Goal: Task Accomplishment & Management: Manage account settings

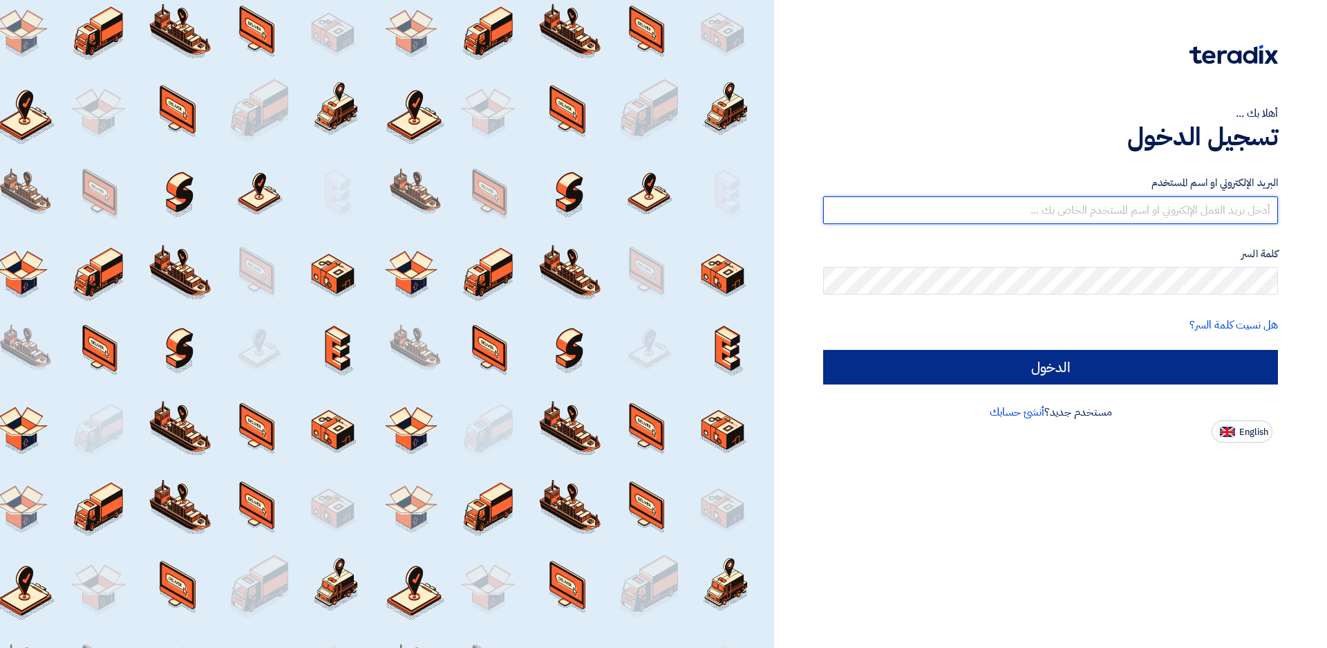
type input "[EMAIL_ADDRESS][DOMAIN_NAME]"
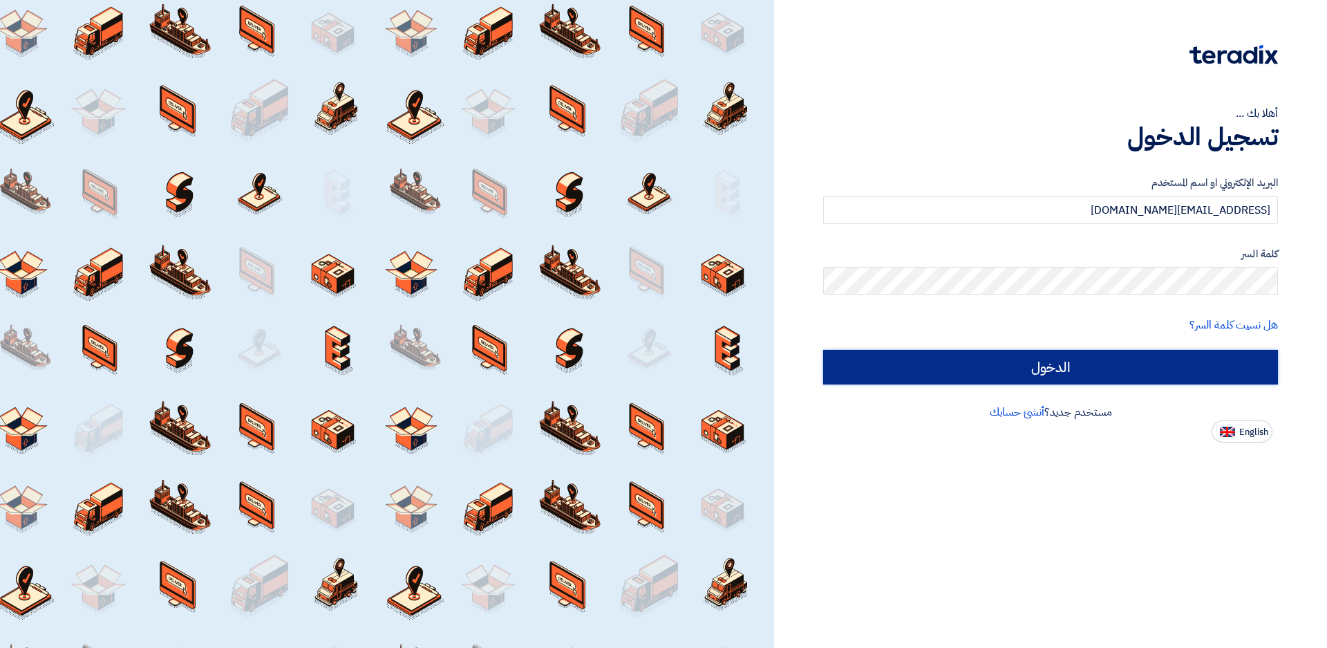
click at [1114, 366] on input "الدخول" at bounding box center [1050, 367] width 455 height 35
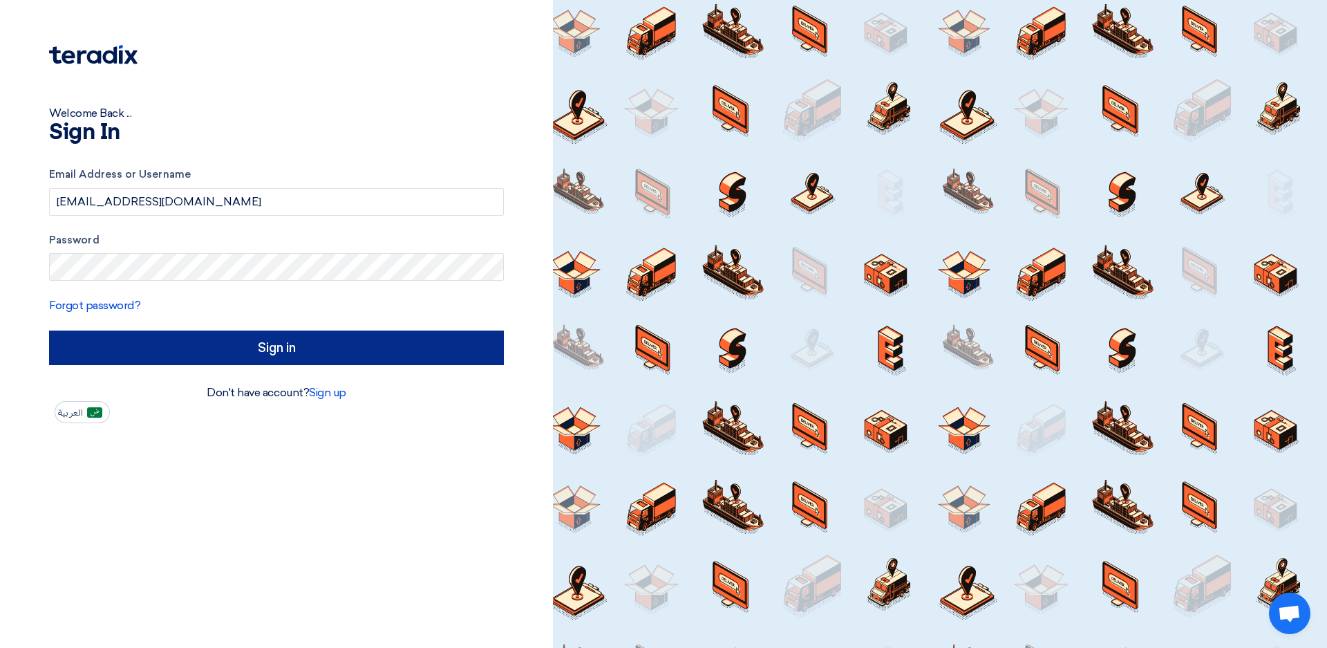
type input "Sign in"
click at [1093, 368] on div at bounding box center [940, 324] width 774 height 648
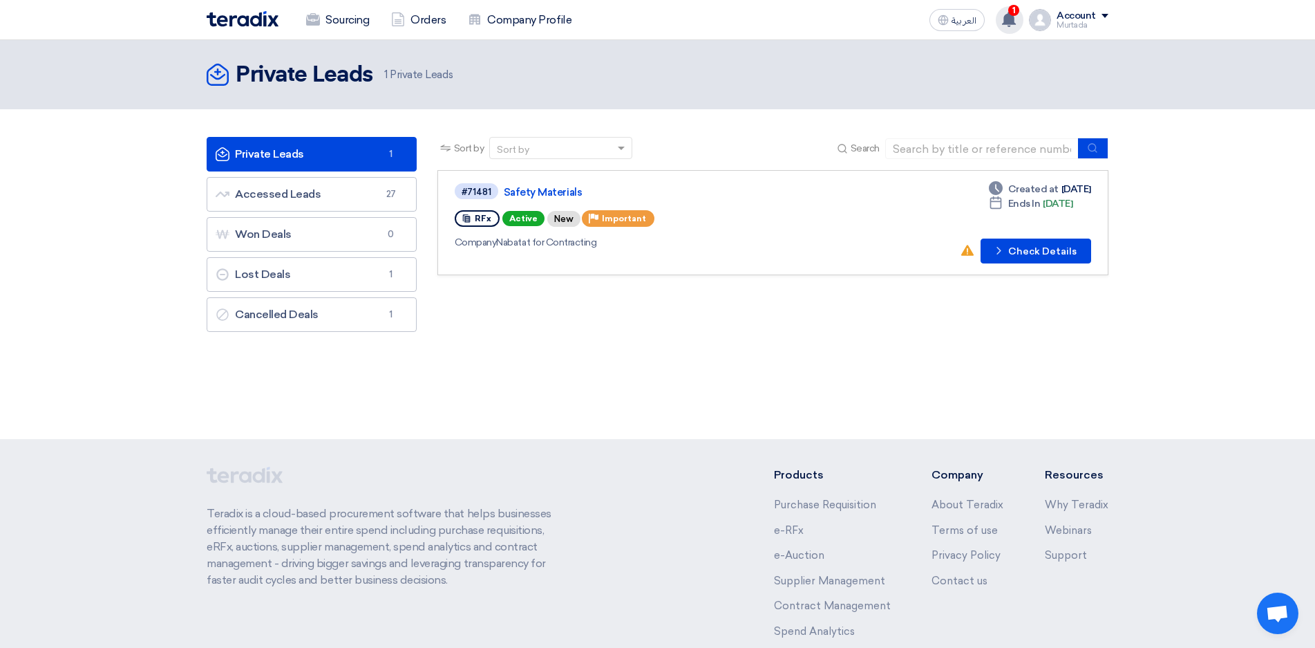
click at [1011, 13] on span "1" at bounding box center [1013, 10] width 11 height 11
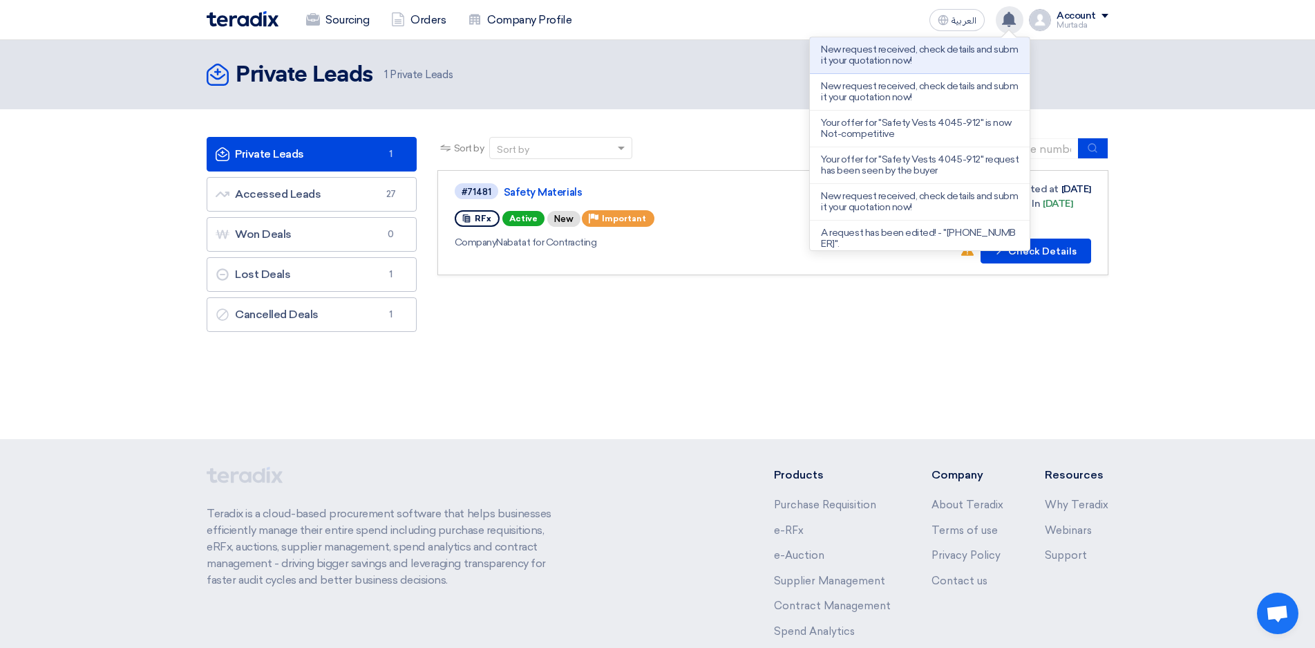
click at [999, 325] on div "Sort by Sort by Search Category Owner Type" at bounding box center [773, 238] width 692 height 202
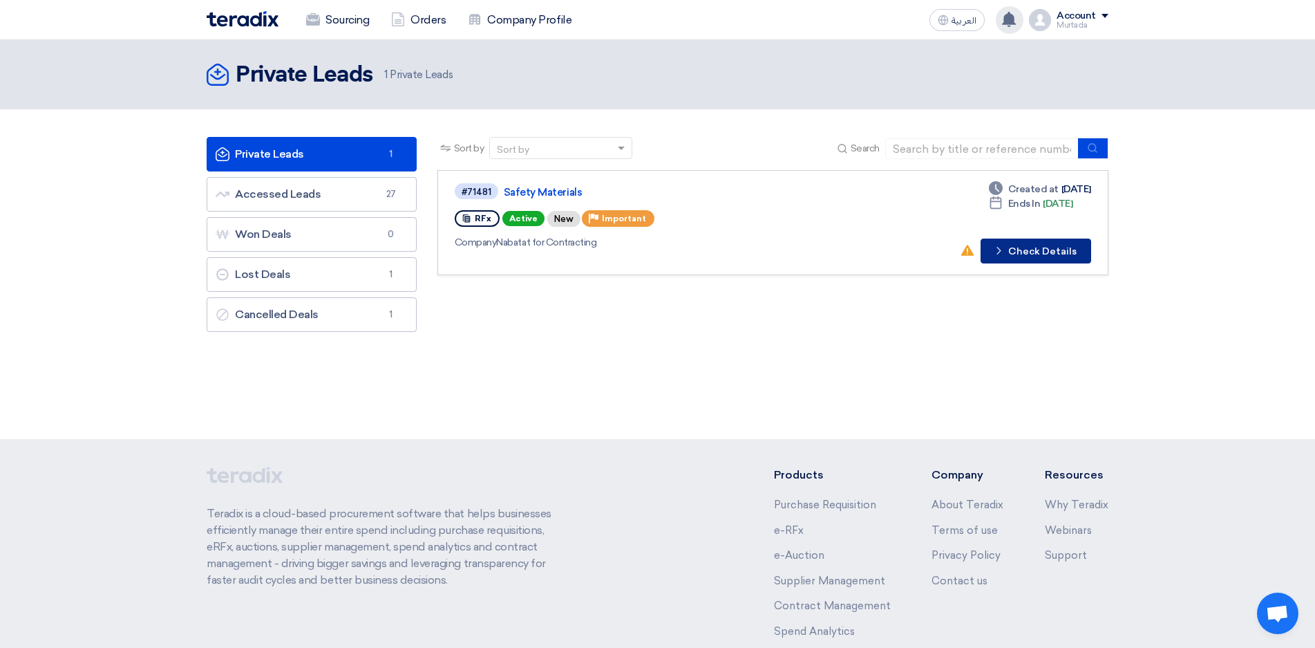
click at [1032, 249] on button "Check details Check Details" at bounding box center [1036, 250] width 111 height 25
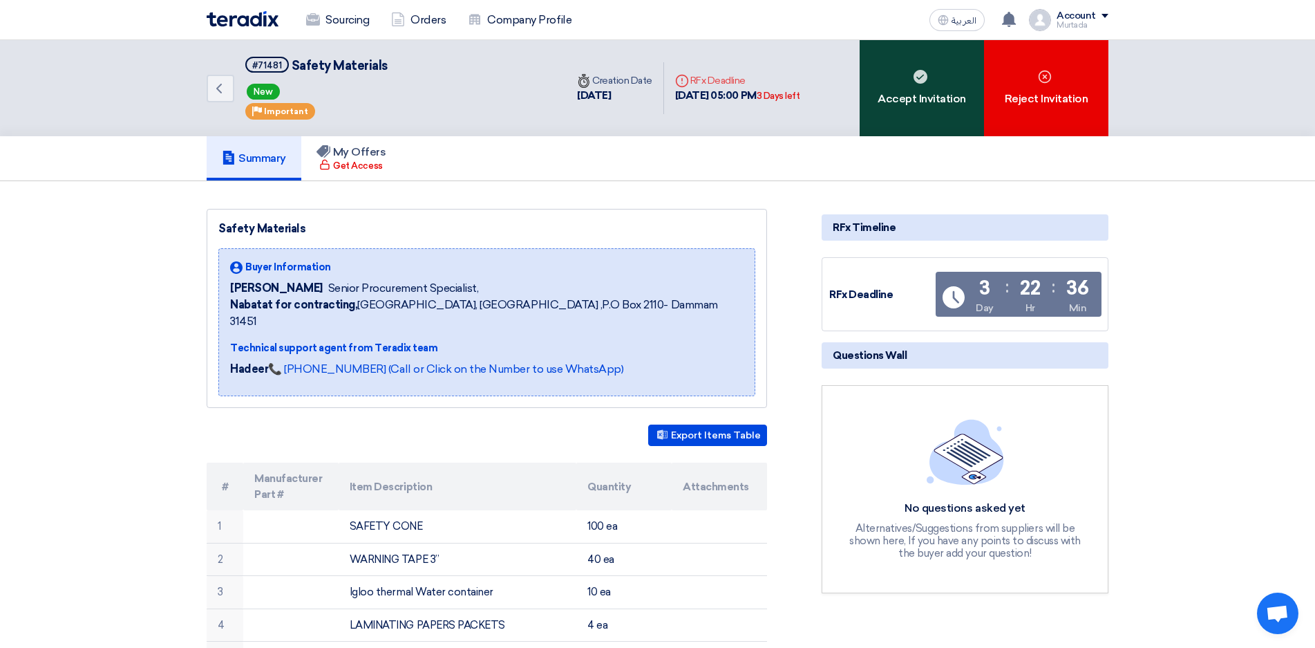
click at [930, 117] on div "Accept Invitation" at bounding box center [922, 88] width 124 height 96
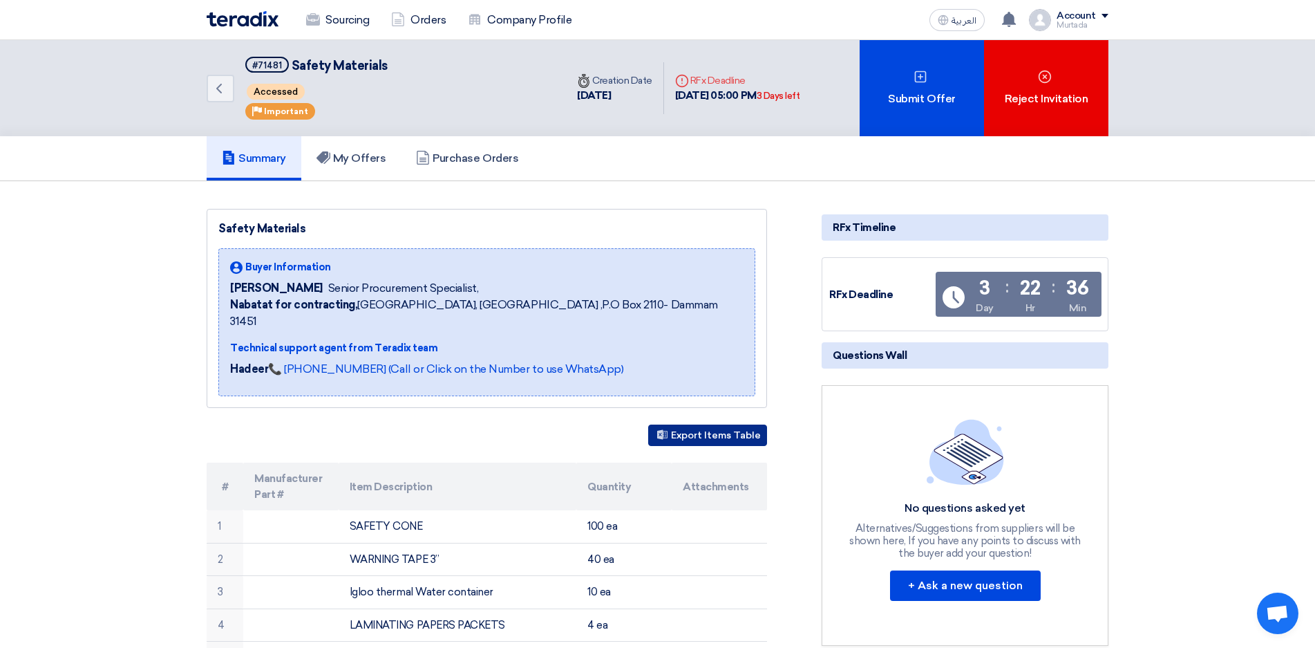
click at [702, 424] on button "Export Items Table" at bounding box center [707, 434] width 119 height 21
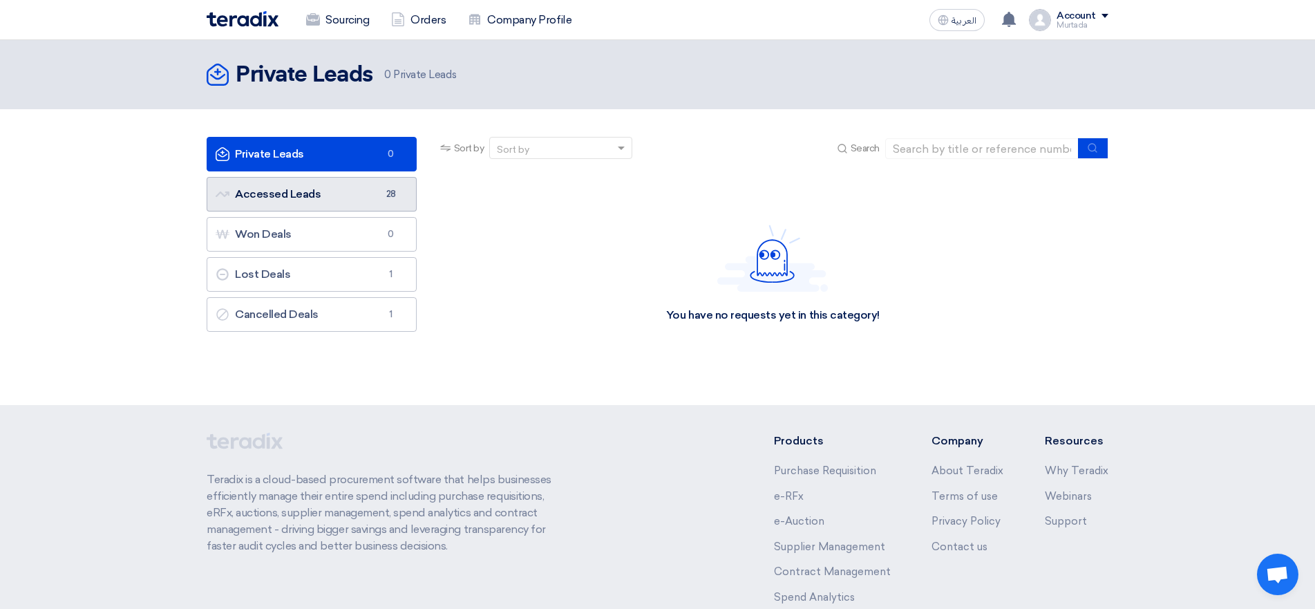
click at [345, 196] on link "Accessed Leads Accessed Leads 28" at bounding box center [312, 194] width 210 height 35
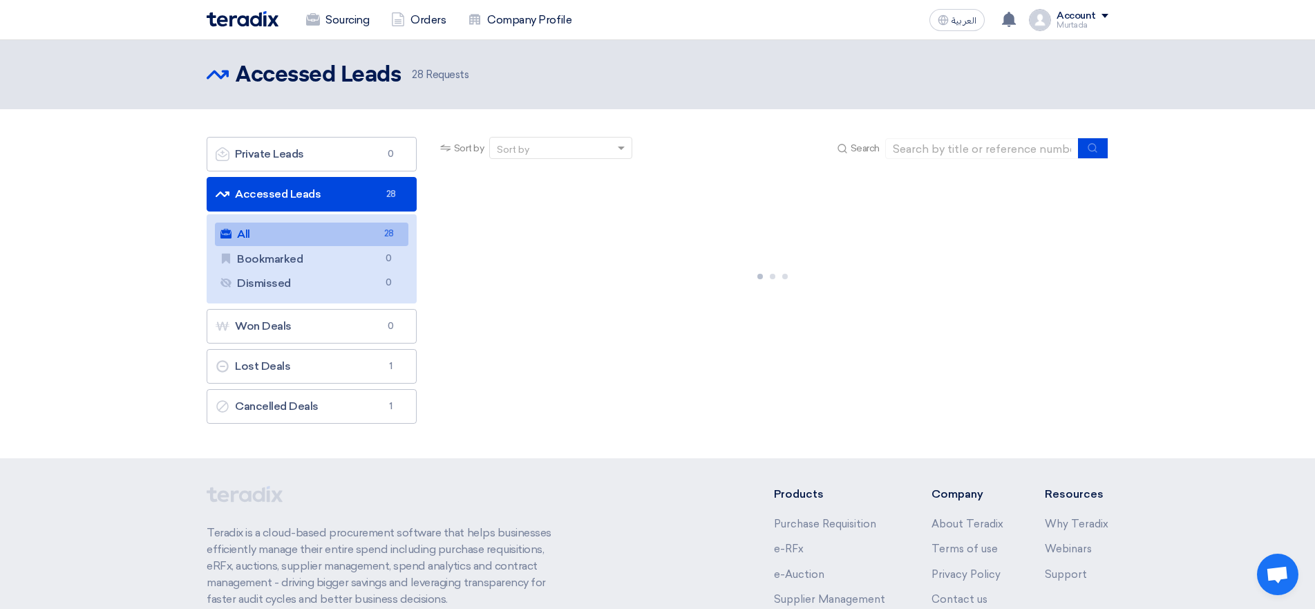
click at [319, 241] on link "All All 28" at bounding box center [312, 234] width 194 height 23
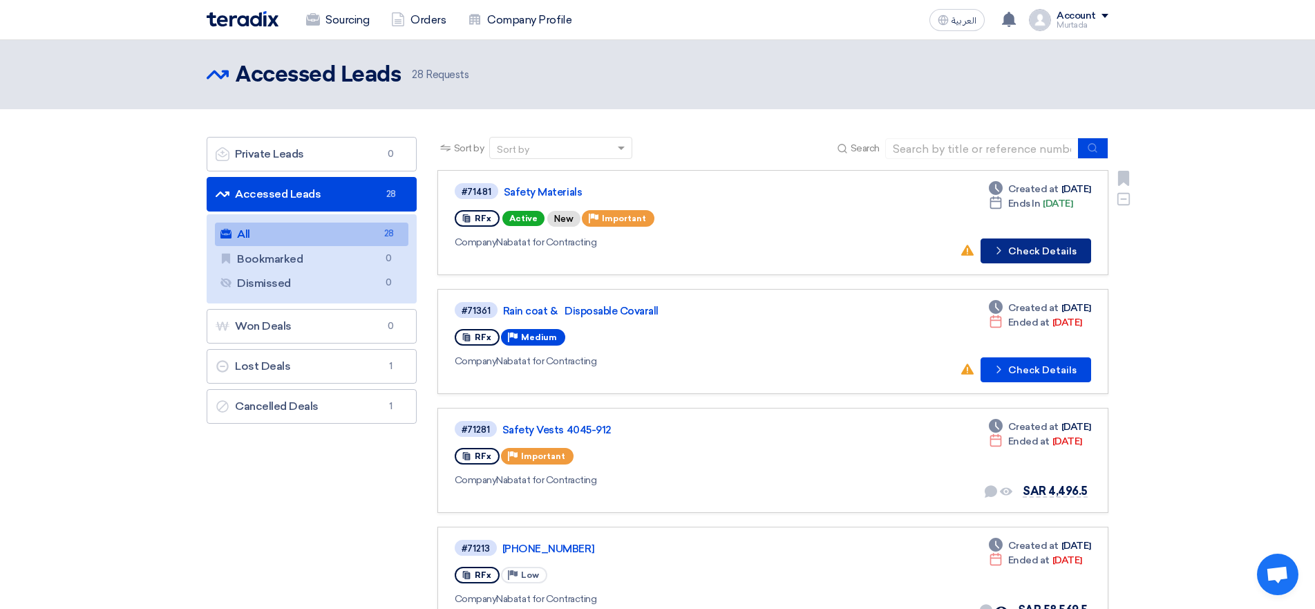
click at [1031, 243] on button "Check details Check Details" at bounding box center [1036, 250] width 111 height 25
click at [1051, 368] on button "Check details Check Details" at bounding box center [1036, 369] width 111 height 25
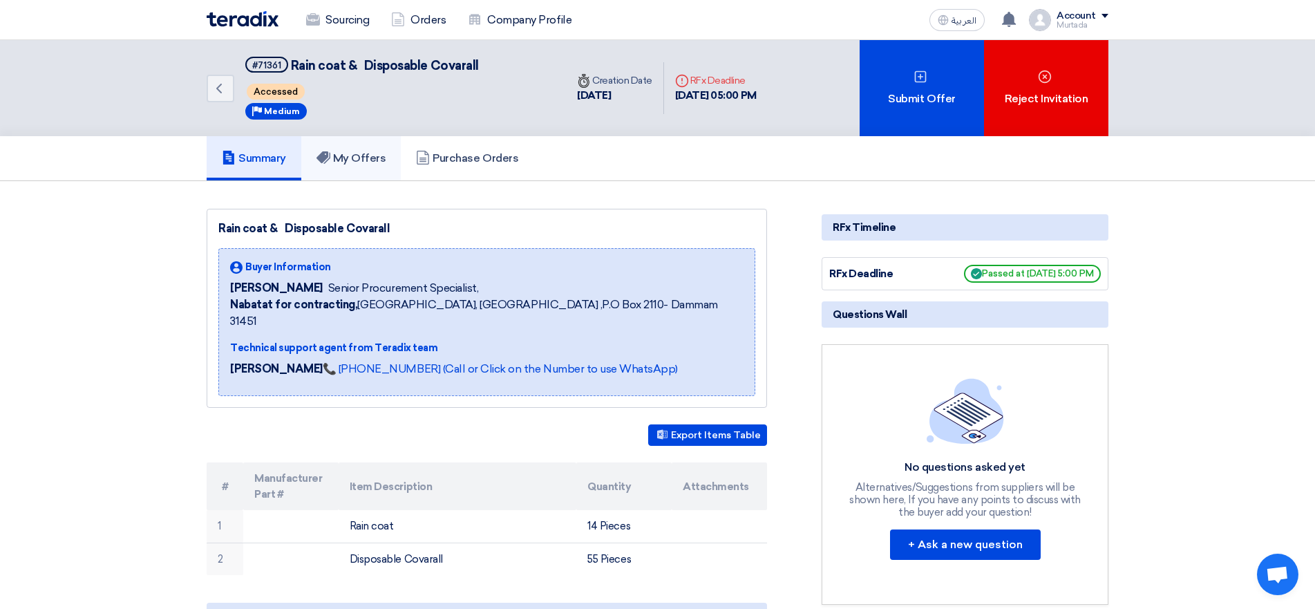
click at [371, 156] on h5 "My Offers" at bounding box center [352, 158] width 70 height 14
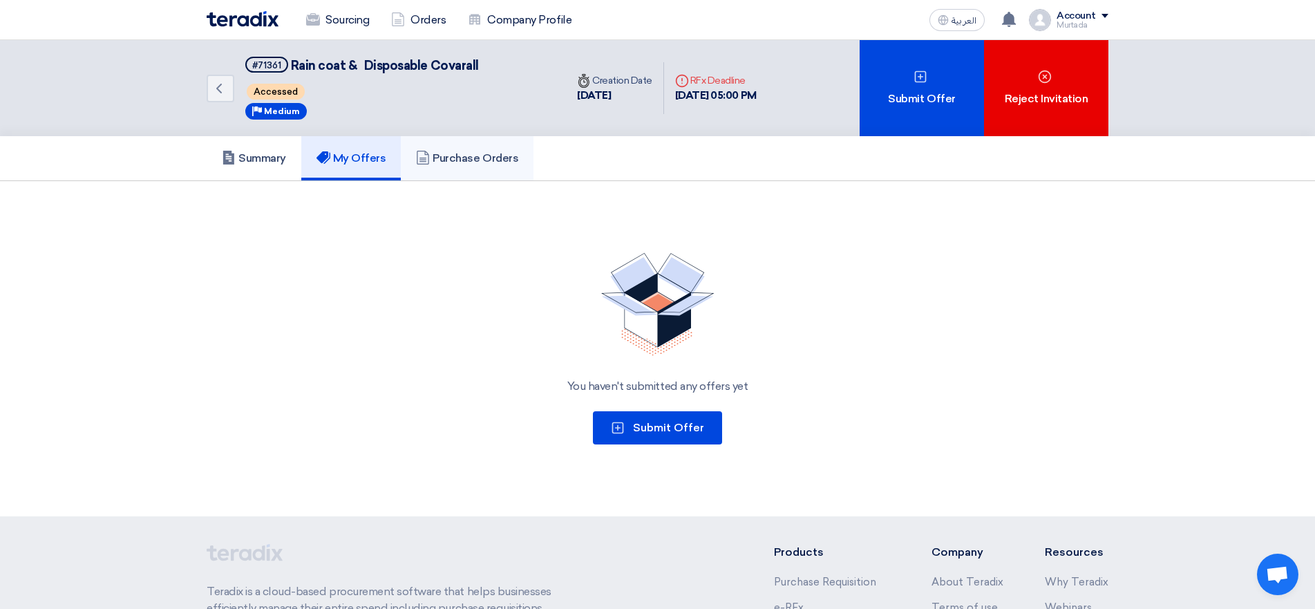
click at [468, 159] on h5 "Purchase Orders" at bounding box center [467, 158] width 102 height 14
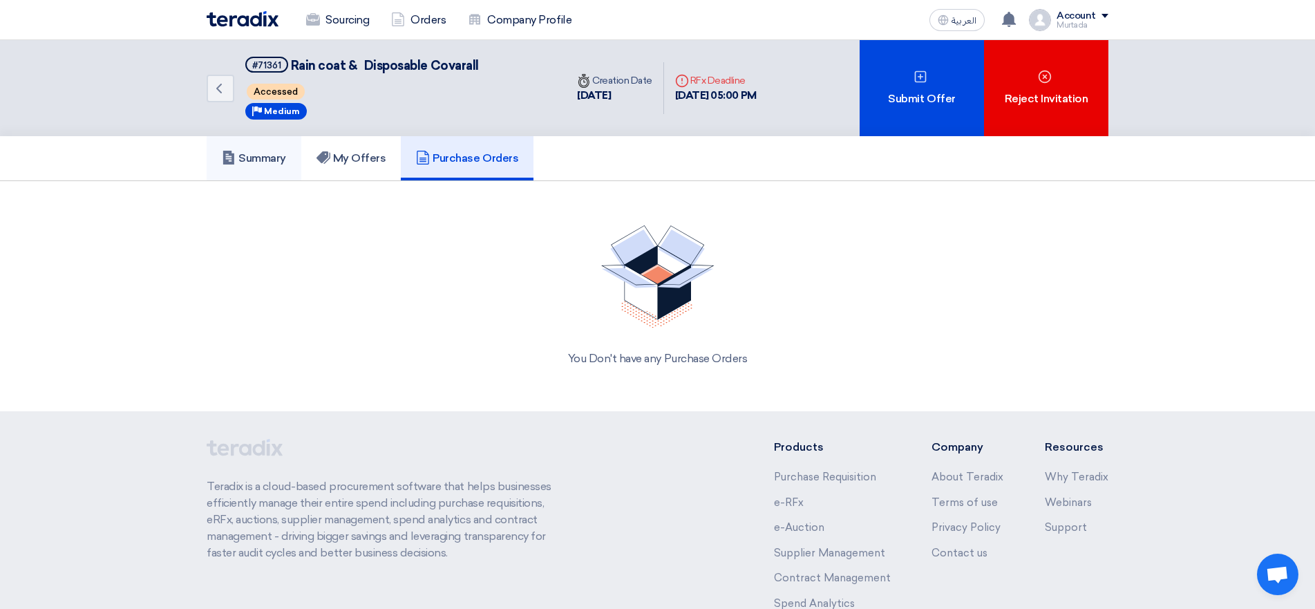
click at [270, 158] on h5 "Summary" at bounding box center [254, 158] width 64 height 14
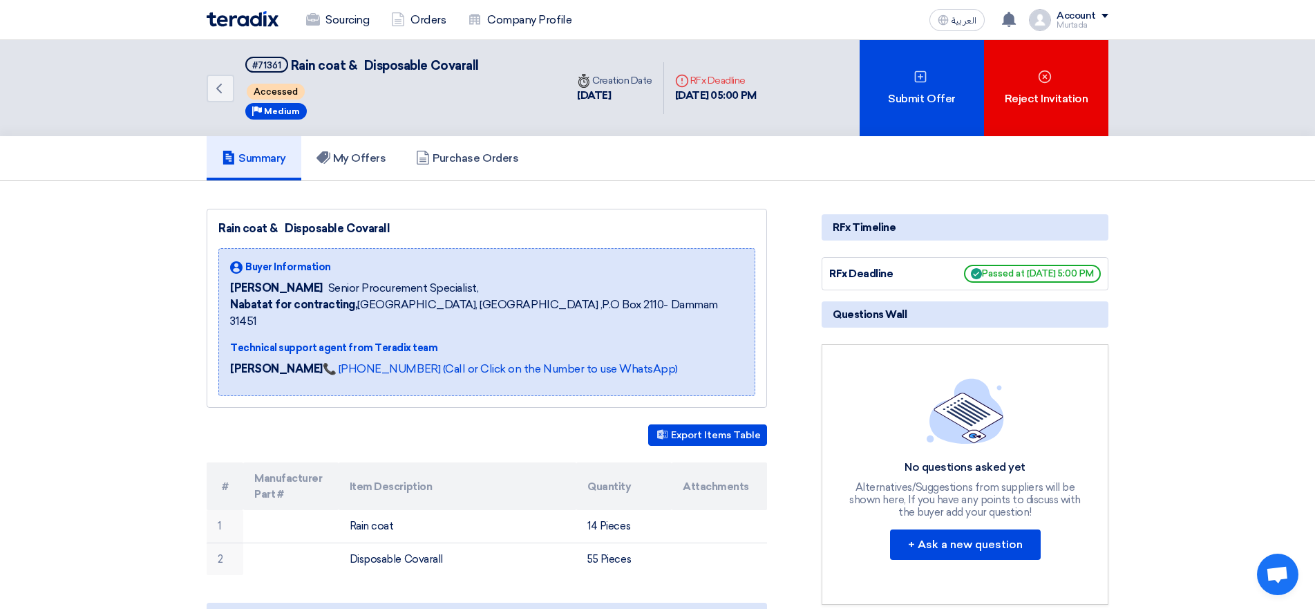
click at [135, 195] on section "Rain coat & Disposable Covarall Buyer Information [PERSON_NAME] Senior Procurem…" at bounding box center [657, 504] width 1315 height 646
click at [386, 155] on h5 "My Offers" at bounding box center [352, 158] width 70 height 14
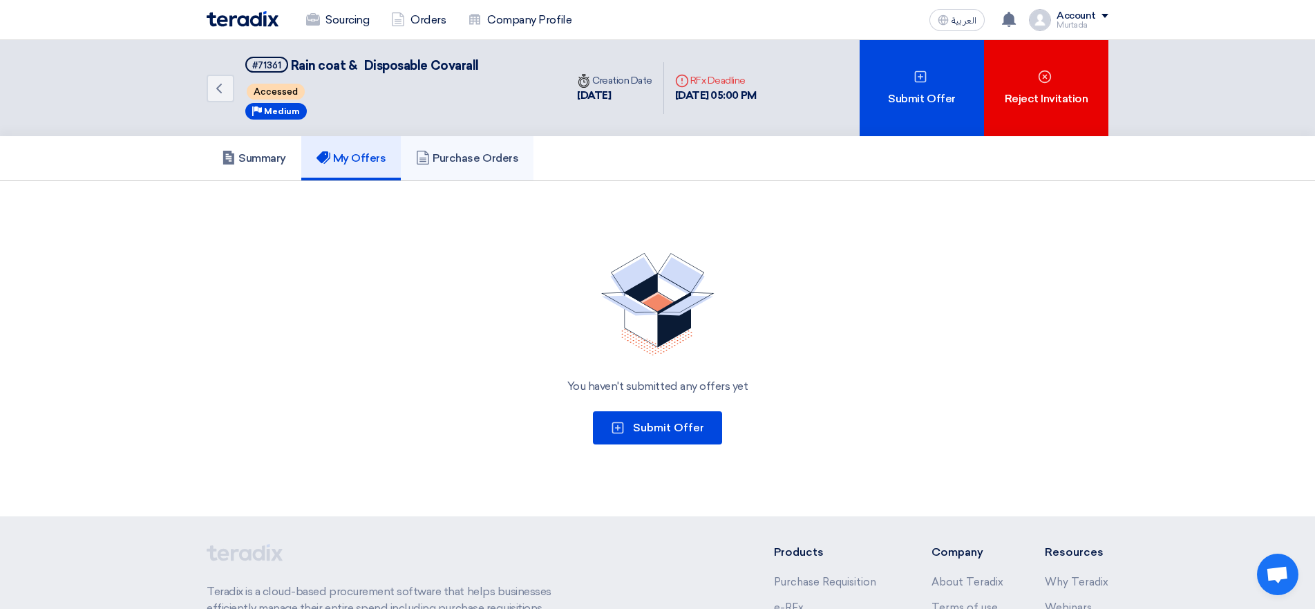
click at [471, 156] on h5 "Purchase Orders" at bounding box center [467, 158] width 102 height 14
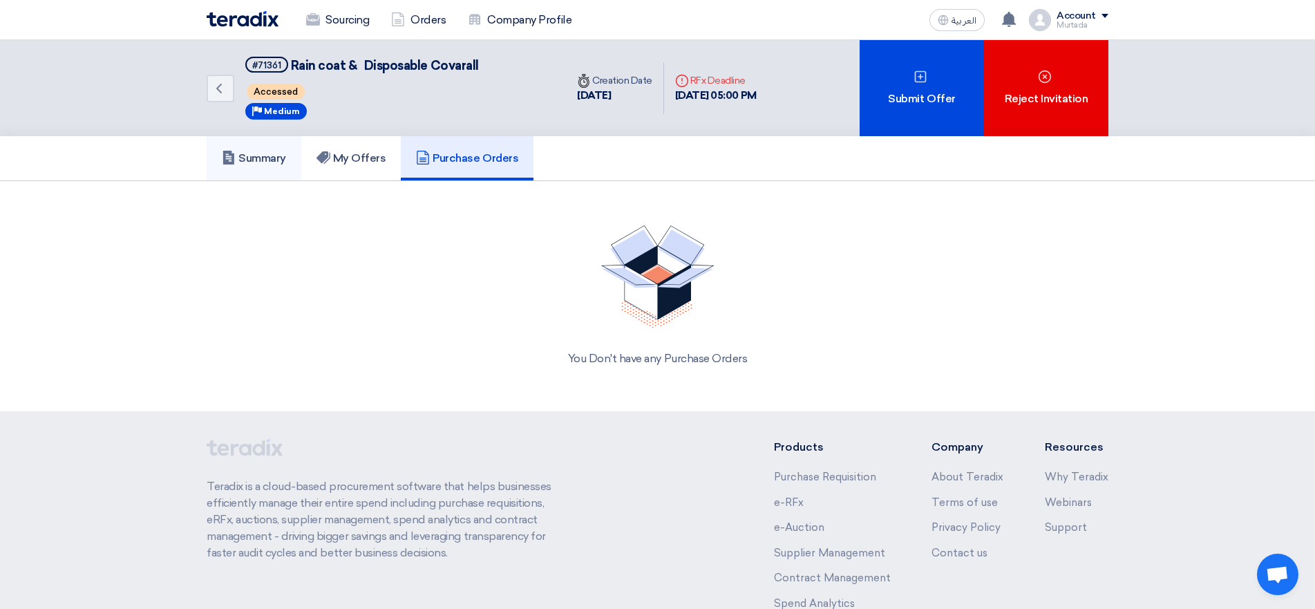
click at [255, 155] on h5 "Summary" at bounding box center [254, 158] width 64 height 14
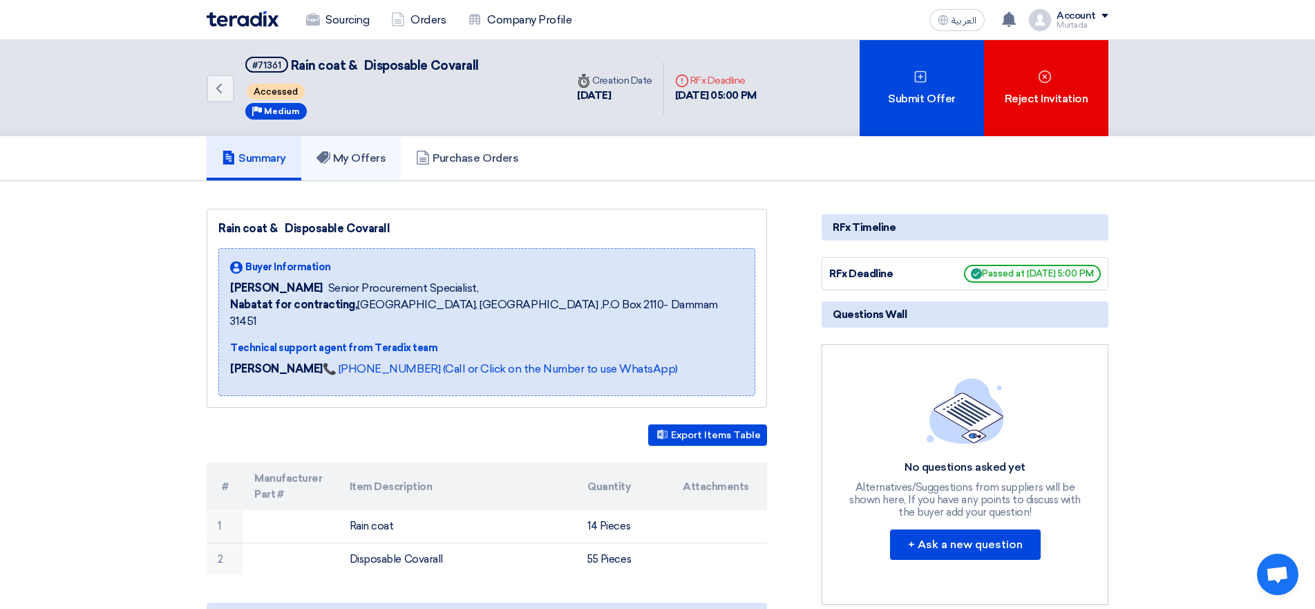
click at [354, 159] on h5 "My Offers" at bounding box center [352, 158] width 70 height 14
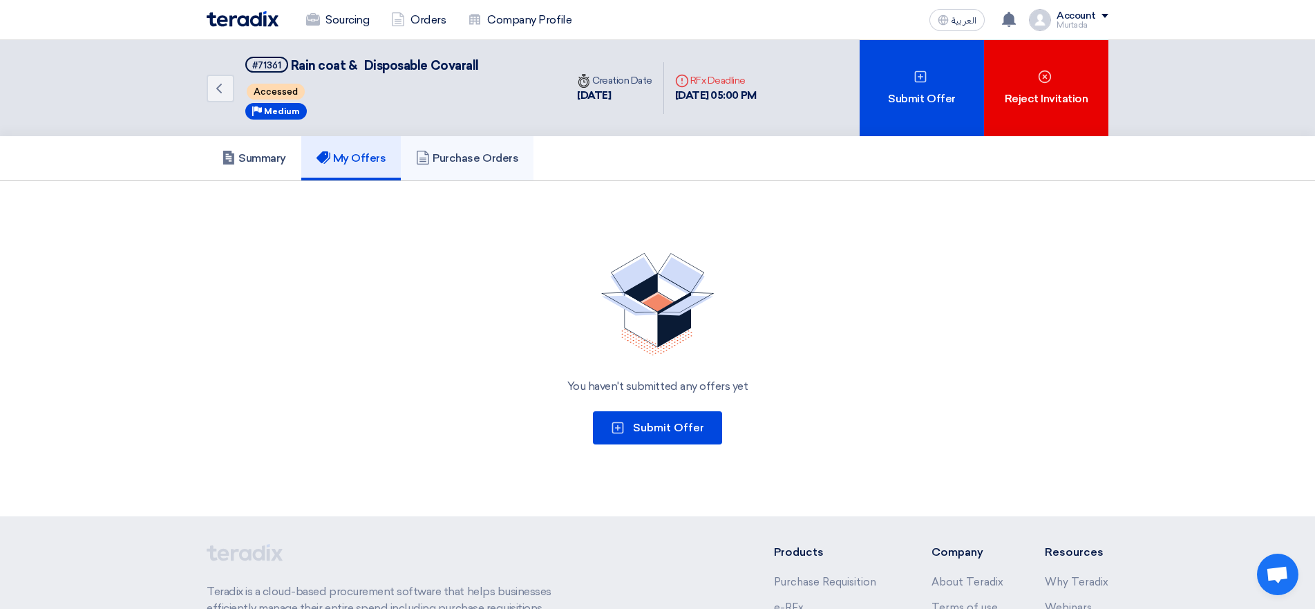
click at [482, 164] on h5 "Purchase Orders" at bounding box center [467, 158] width 102 height 14
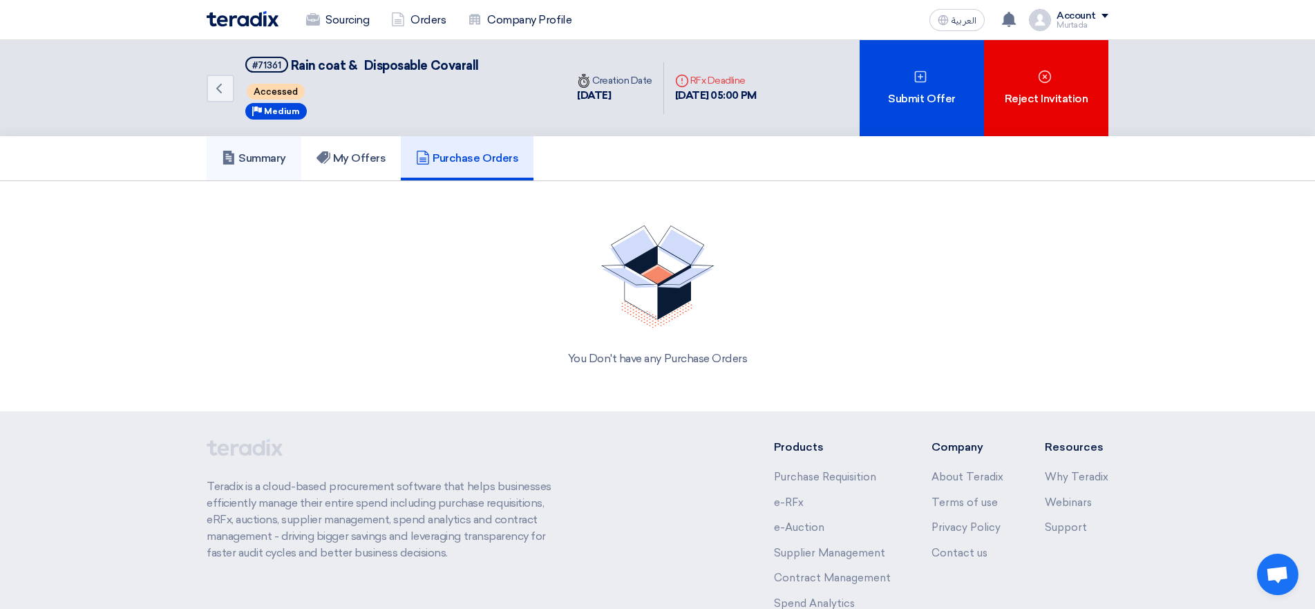
click at [277, 155] on h5 "Summary" at bounding box center [254, 158] width 64 height 14
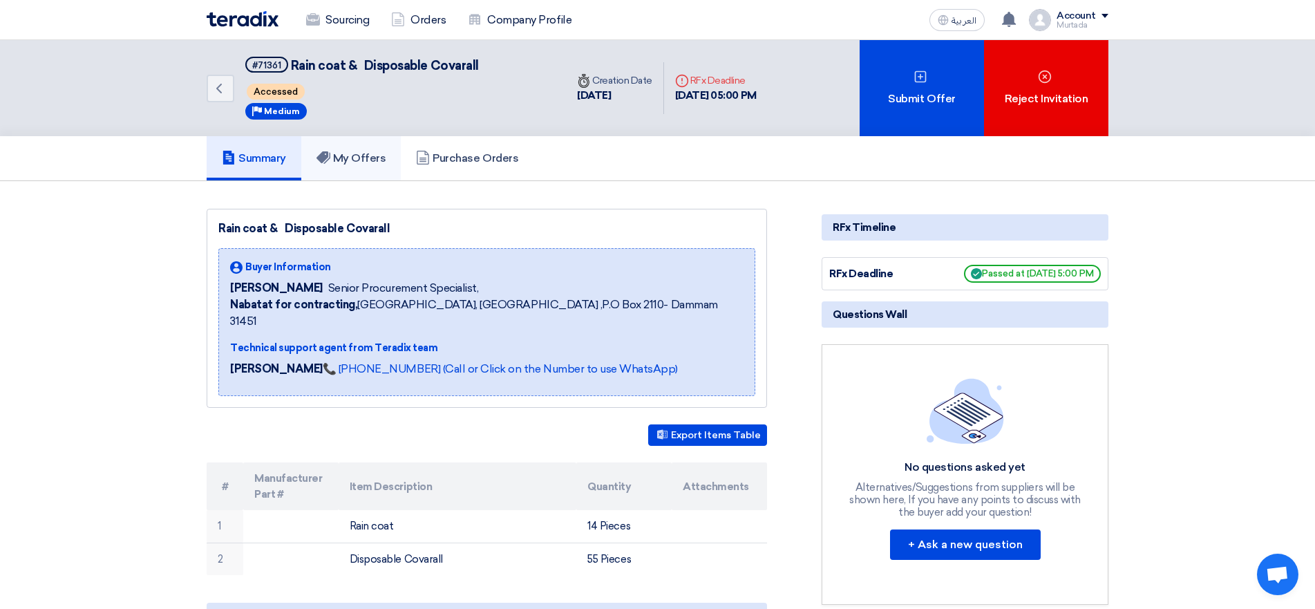
click at [355, 157] on h5 "My Offers" at bounding box center [352, 158] width 70 height 14
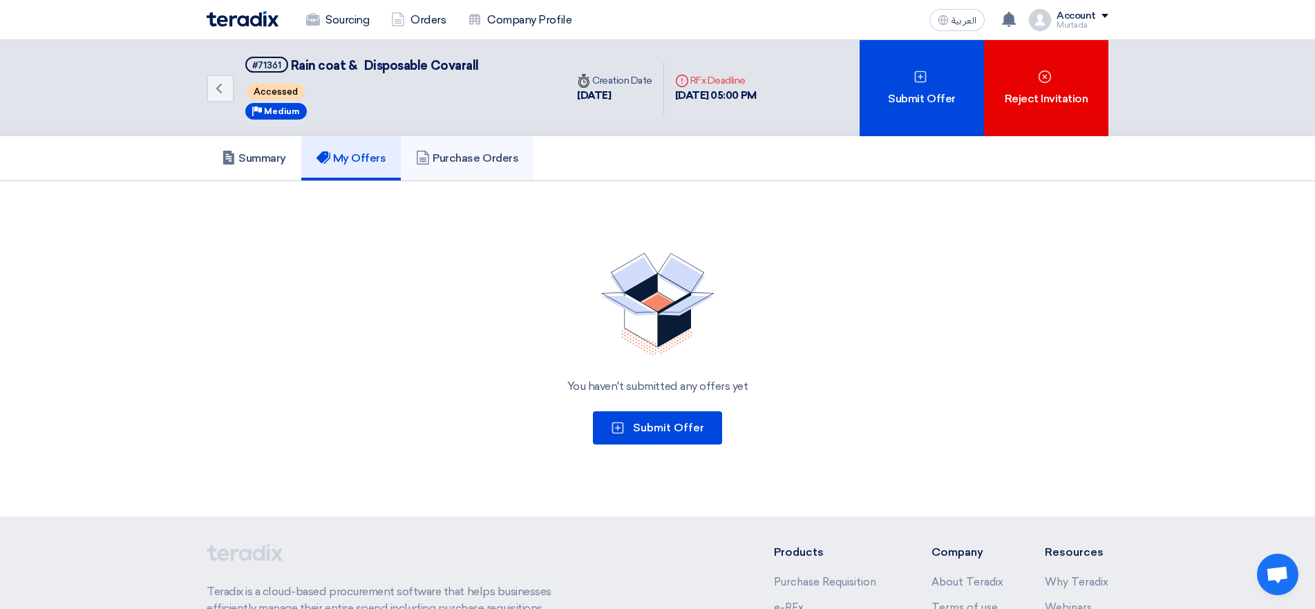
click at [472, 158] on h5 "Purchase Orders" at bounding box center [467, 158] width 102 height 14
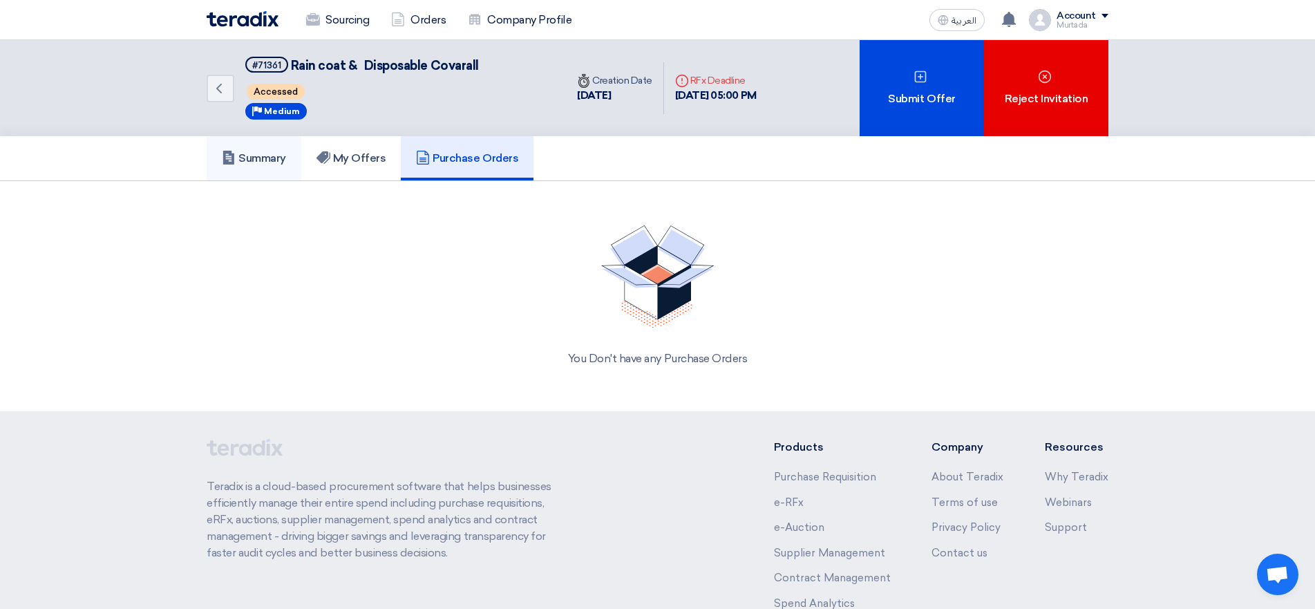
click at [259, 155] on h5 "Summary" at bounding box center [254, 158] width 64 height 14
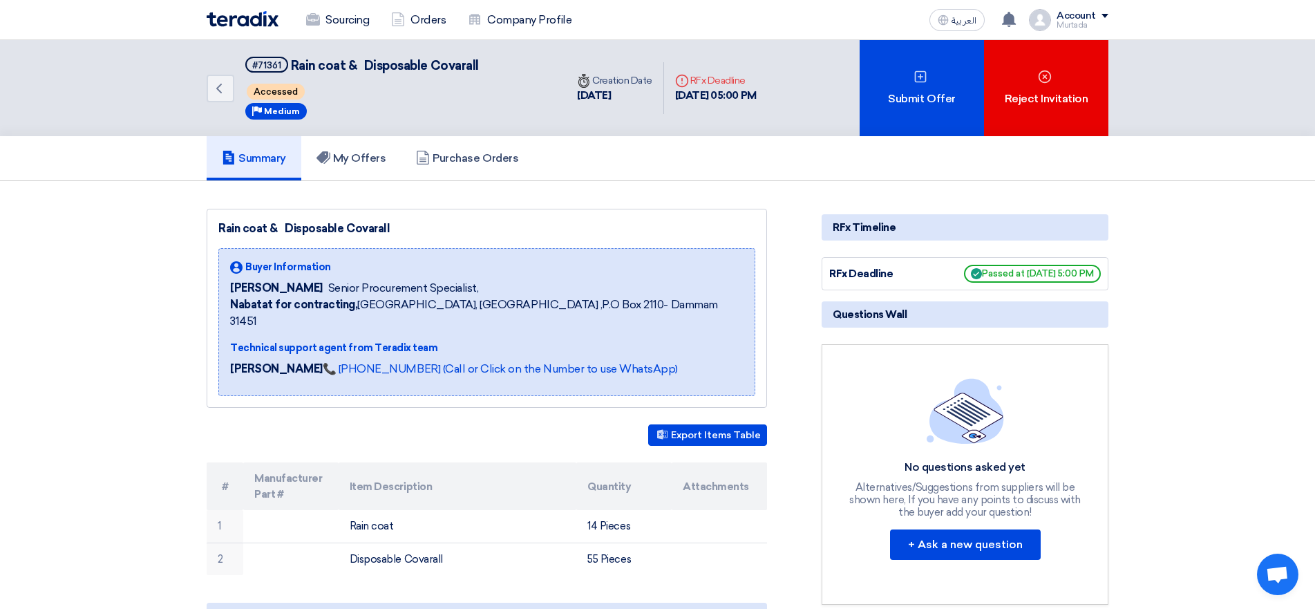
click at [267, 93] on span "Accessed" at bounding box center [276, 92] width 58 height 16
click at [292, 88] on span "Accessed" at bounding box center [276, 92] width 58 height 16
drag, startPoint x: 297, startPoint y: 92, endPoint x: 102, endPoint y: 135, distance: 200.4
click at [102, 135] on div "Back #71361 Rain coat & Disposable Covarall Accessed Priority Medium Time Creat…" at bounding box center [657, 88] width 1315 height 96
click at [91, 278] on section "Rain coat & Disposable Covarall Buyer Information [PERSON_NAME] Senior Procurem…" at bounding box center [657, 504] width 1315 height 646
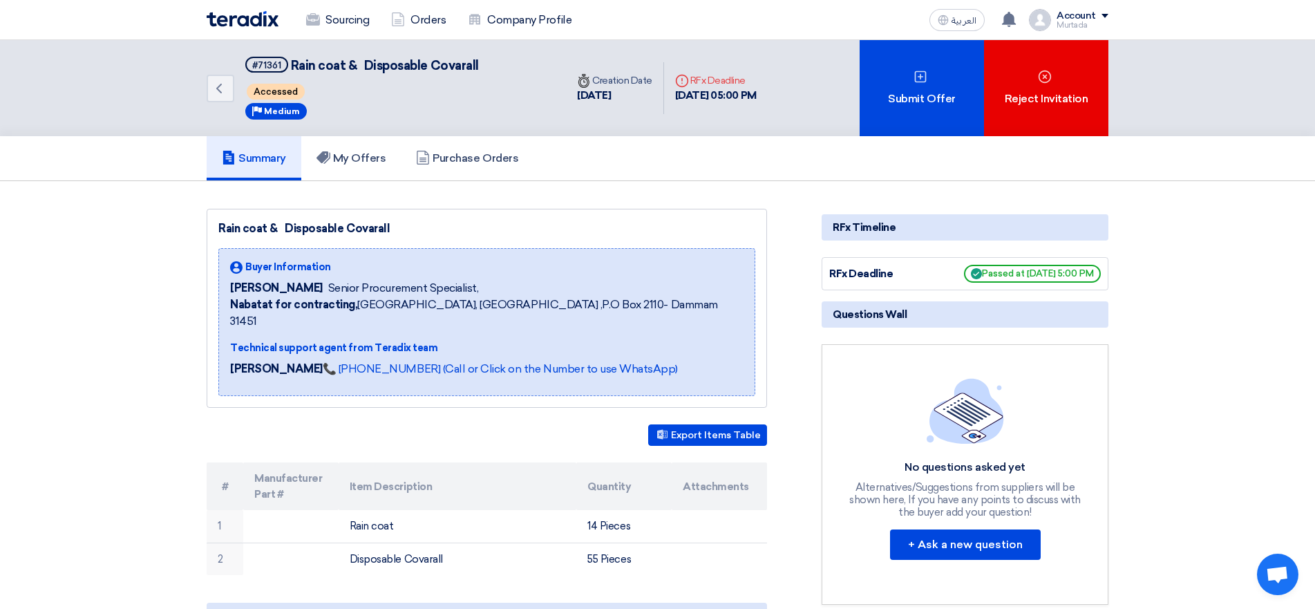
click at [520, 214] on div "Rain coat & Disposable Covarall Buyer Information [PERSON_NAME] Senior Procurem…" at bounding box center [487, 308] width 560 height 199
click at [900, 575] on div "No questions asked yet Alternatives/Suggestions from suppliers will be shown he…" at bounding box center [965, 474] width 287 height 261
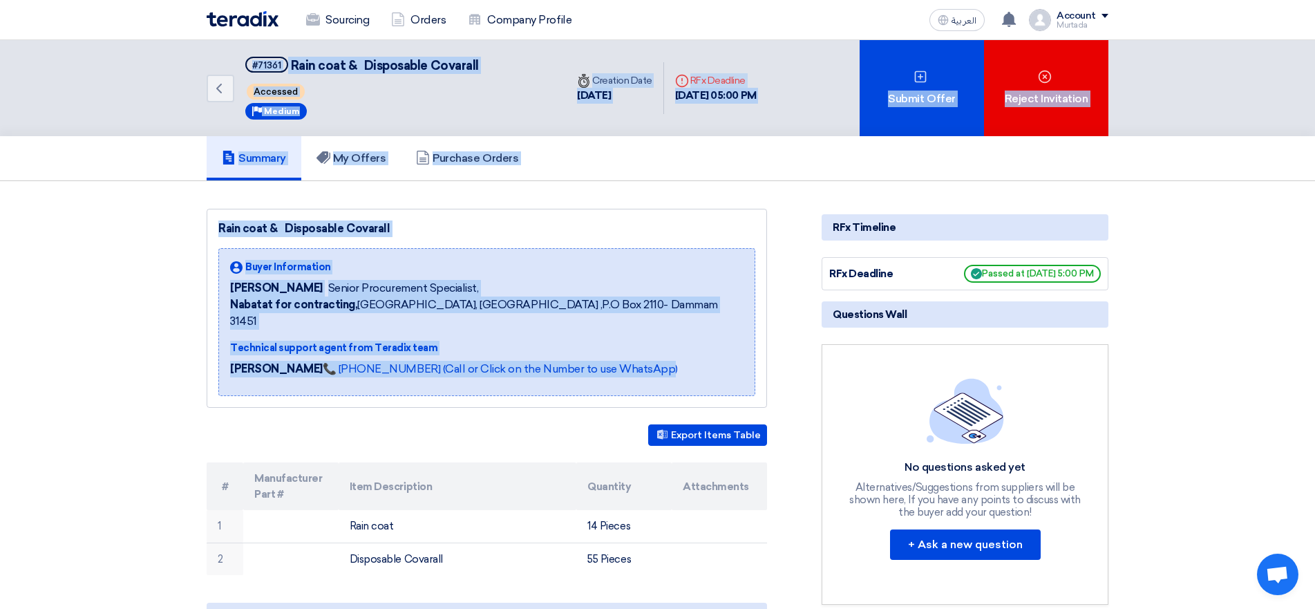
drag, startPoint x: 635, startPoint y: 355, endPoint x: 169, endPoint y: 78, distance: 542.2
click at [169, 78] on div "Back #71361 Rain coat & Disposable Covarall Accessed Priority Medium Time Creat…" at bounding box center [657, 433] width 1315 height 787
click at [675, 345] on div "Buyer Information [PERSON_NAME] Senior Procurement Specialist, Nabatat for cont…" at bounding box center [486, 322] width 537 height 148
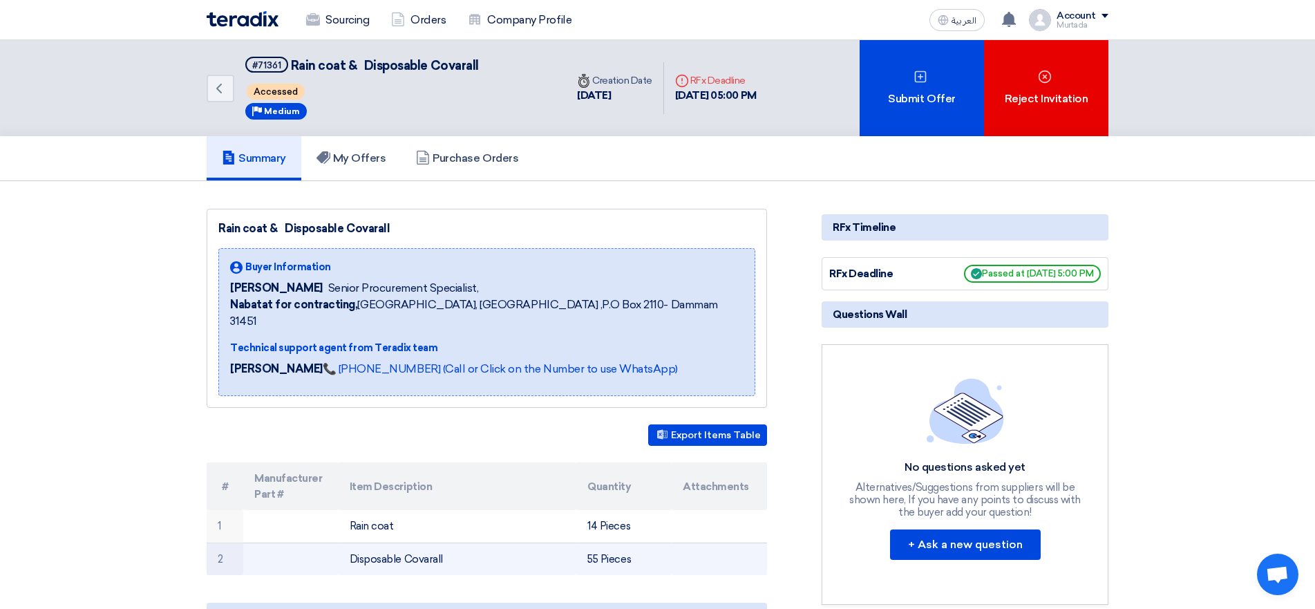
scroll to position [138, 0]
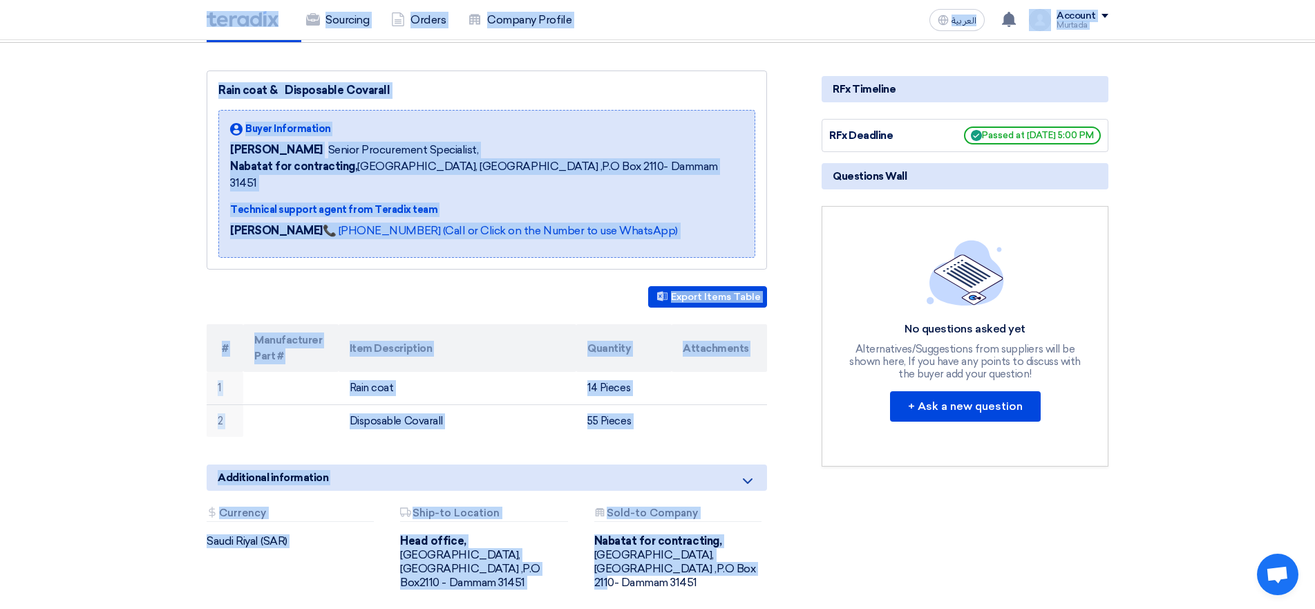
drag, startPoint x: 713, startPoint y: 552, endPoint x: 225, endPoint y: 21, distance: 721.0
click at [225, 21] on app-shell "Sourcing Orders Company Profile العربية ع New request received, check details a…" at bounding box center [657, 452] width 1315 height 1100
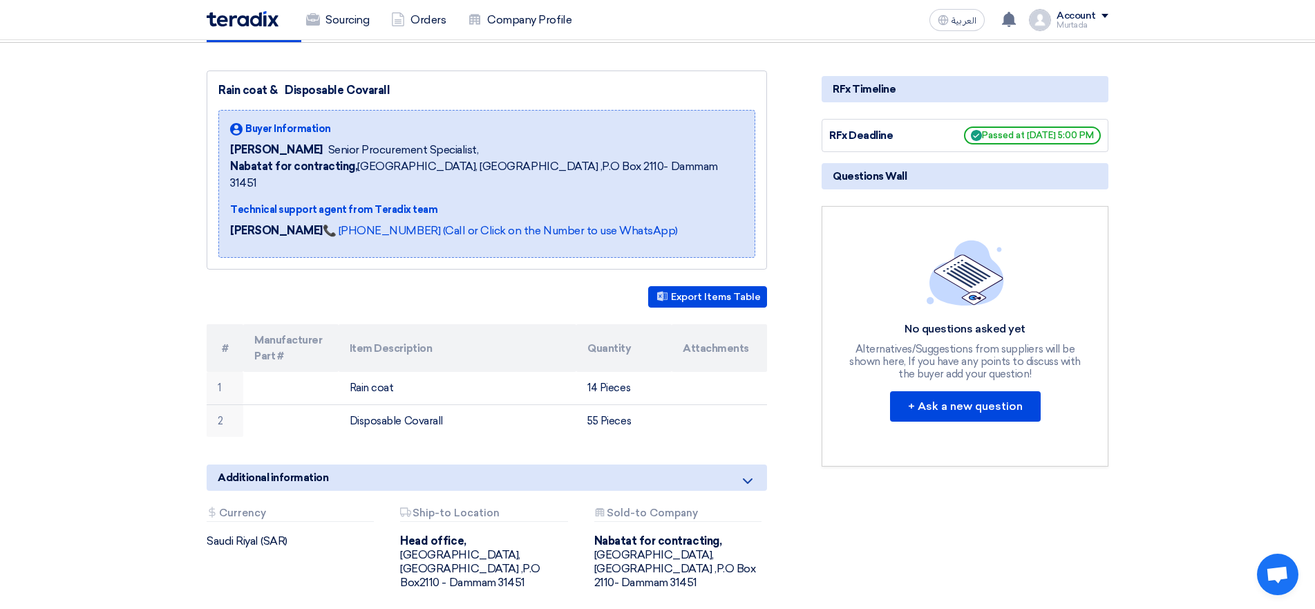
click at [824, 541] on div "RFx Timeline RFx Deadline Passed at [DATE] 5:00 PM Questions Wall No questions …" at bounding box center [965, 346] width 308 height 552
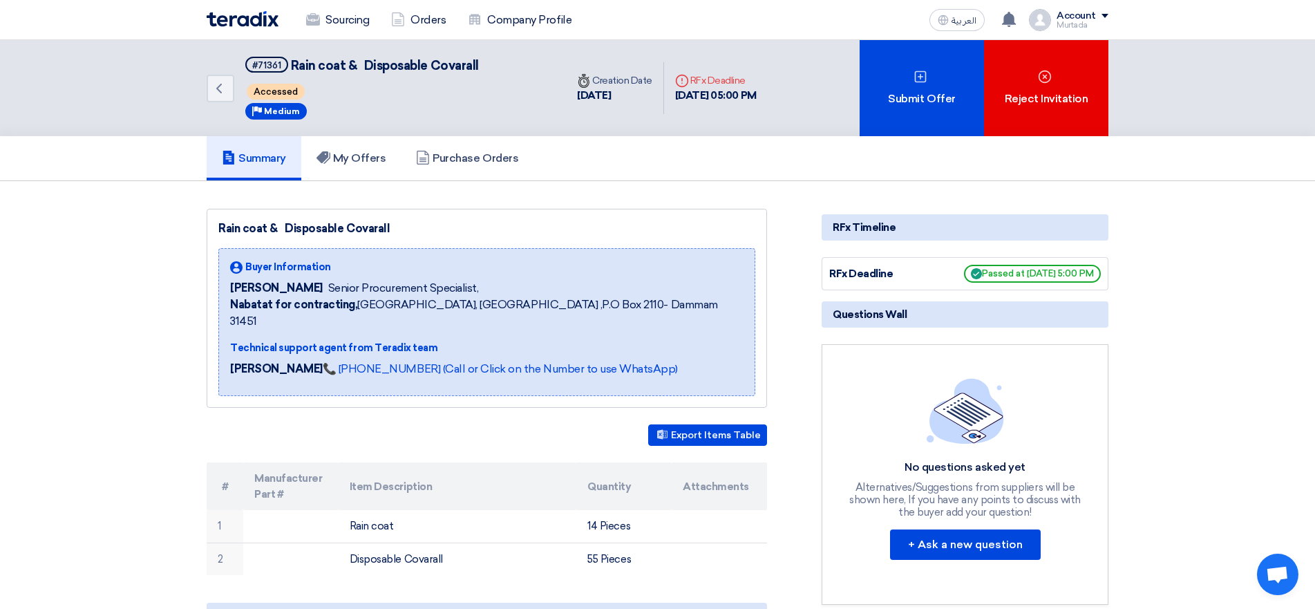
click at [162, 252] on section "Rain coat & Disposable Covarall Buyer Information [PERSON_NAME] Senior Procurem…" at bounding box center [657, 504] width 1315 height 646
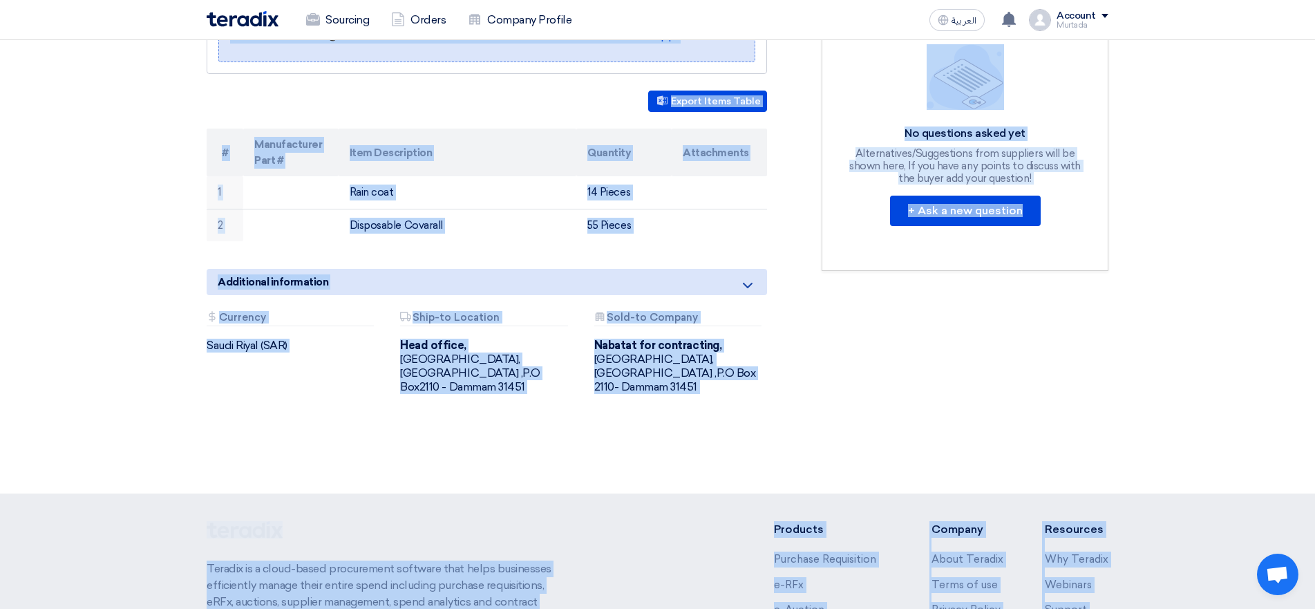
scroll to position [501, 0]
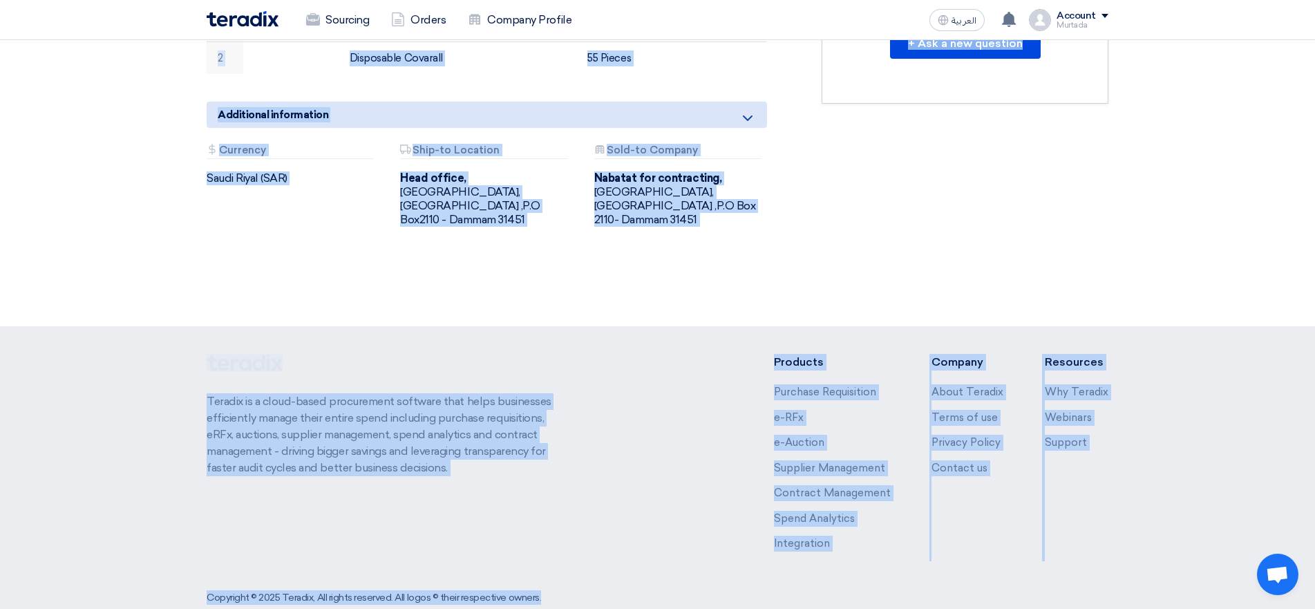
drag, startPoint x: 168, startPoint y: 153, endPoint x: 882, endPoint y: 580, distance: 831.9
click at [882, 580] on app-shell "Sourcing Orders Company Profile العربية ع New request received, check details a…" at bounding box center [657, 89] width 1315 height 1100
click at [842, 583] on div "Copyright © 2025 Teradix, All rights reserved. All logos © their respective own…" at bounding box center [658, 597] width 902 height 28
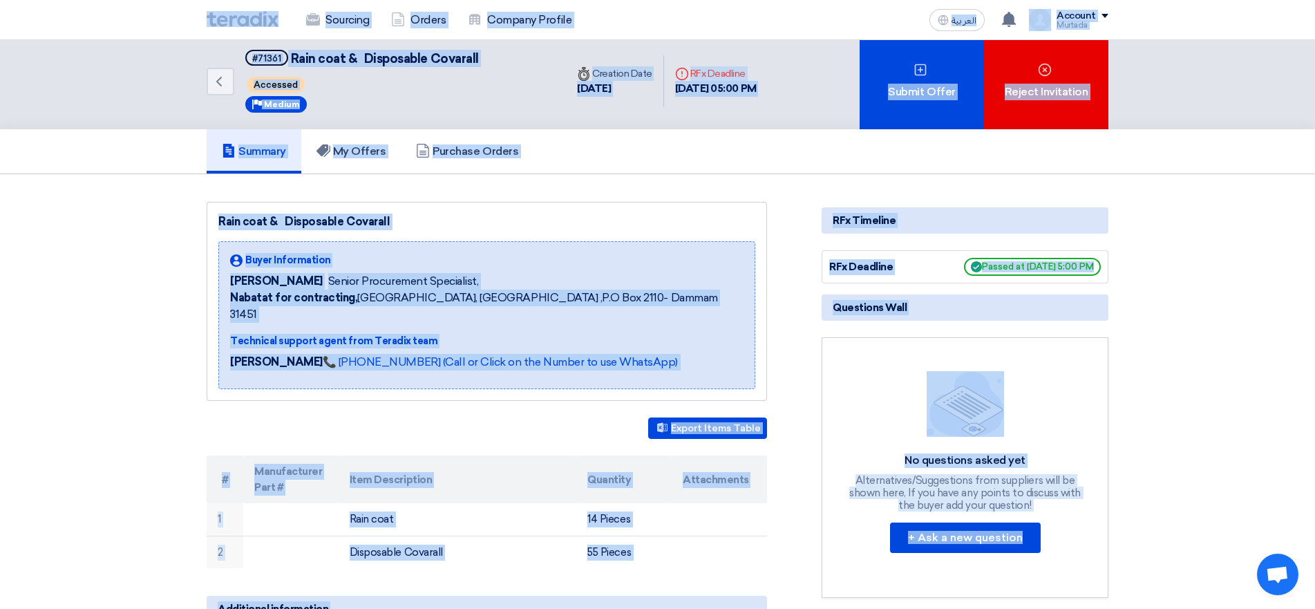
scroll to position [0, 0]
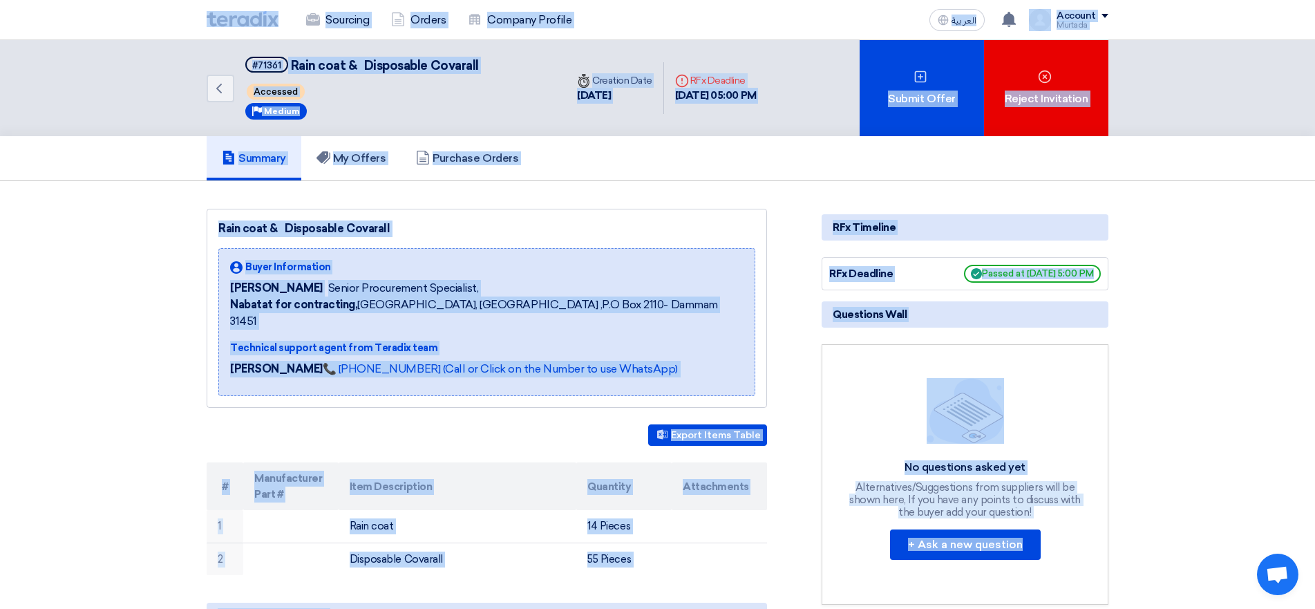
drag, startPoint x: 199, startPoint y: 565, endPoint x: 232, endPoint y: 0, distance: 566.3
click at [232, 40] on app-shell "Sourcing Orders Company Profile العربية ع New request received, check details a…" at bounding box center [657, 590] width 1315 height 1100
click at [743, 542] on td at bounding box center [719, 558] width 95 height 32
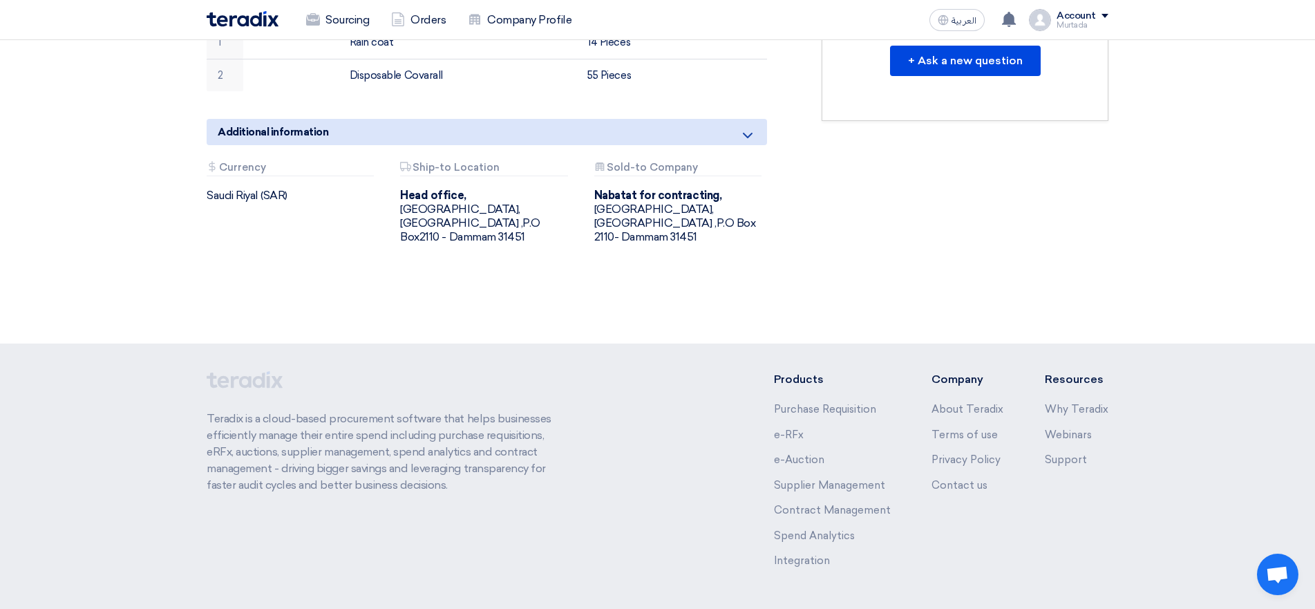
scroll to position [501, 0]
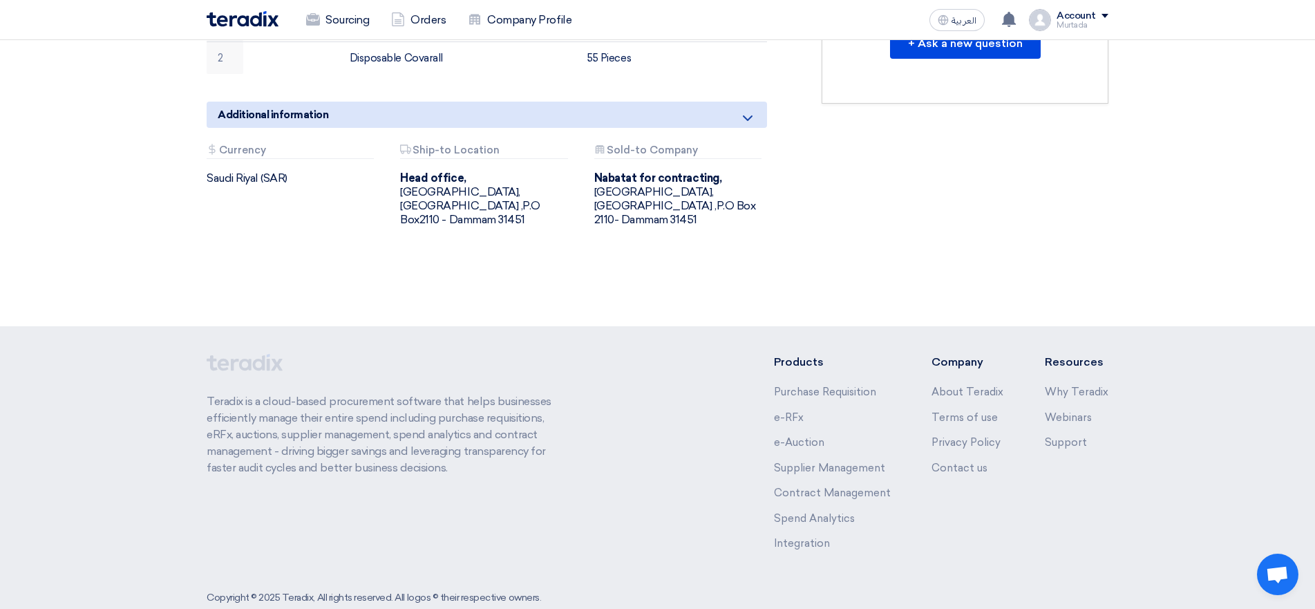
drag, startPoint x: 921, startPoint y: 223, endPoint x: 914, endPoint y: 220, distance: 7.4
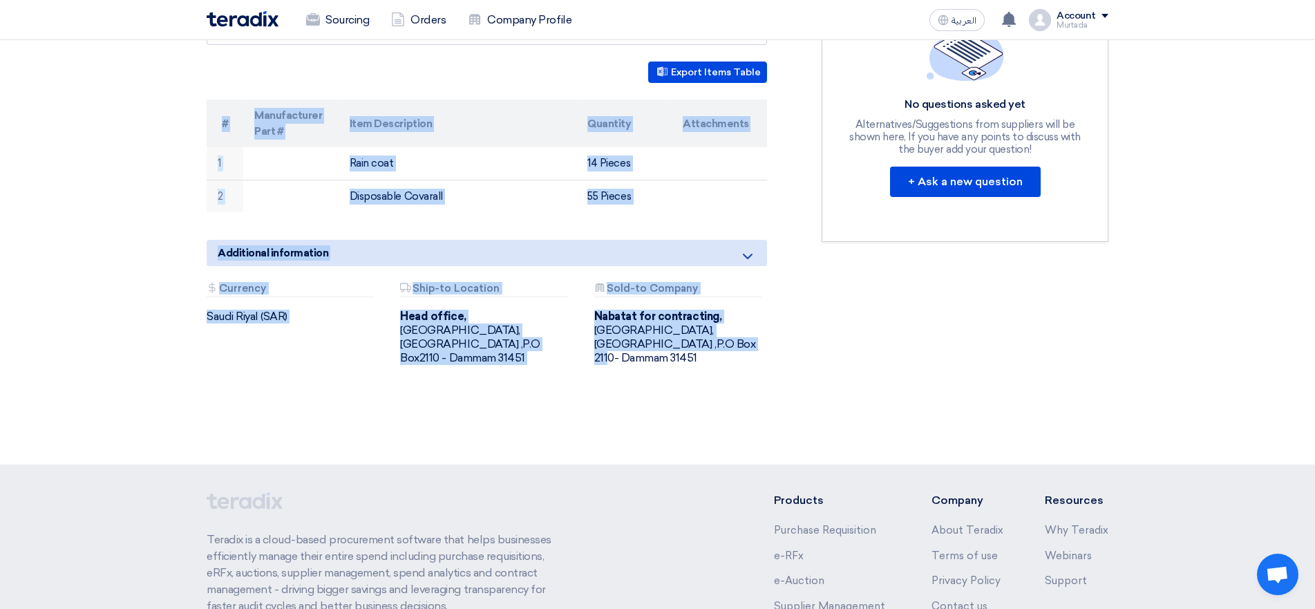
drag, startPoint x: 706, startPoint y: 327, endPoint x: 167, endPoint y: 110, distance: 581.7
click at [167, 110] on section "Rain coat & Disposable Covarall Buyer Information [PERSON_NAME] Senior Procurem…" at bounding box center [657, 141] width 1315 height 646
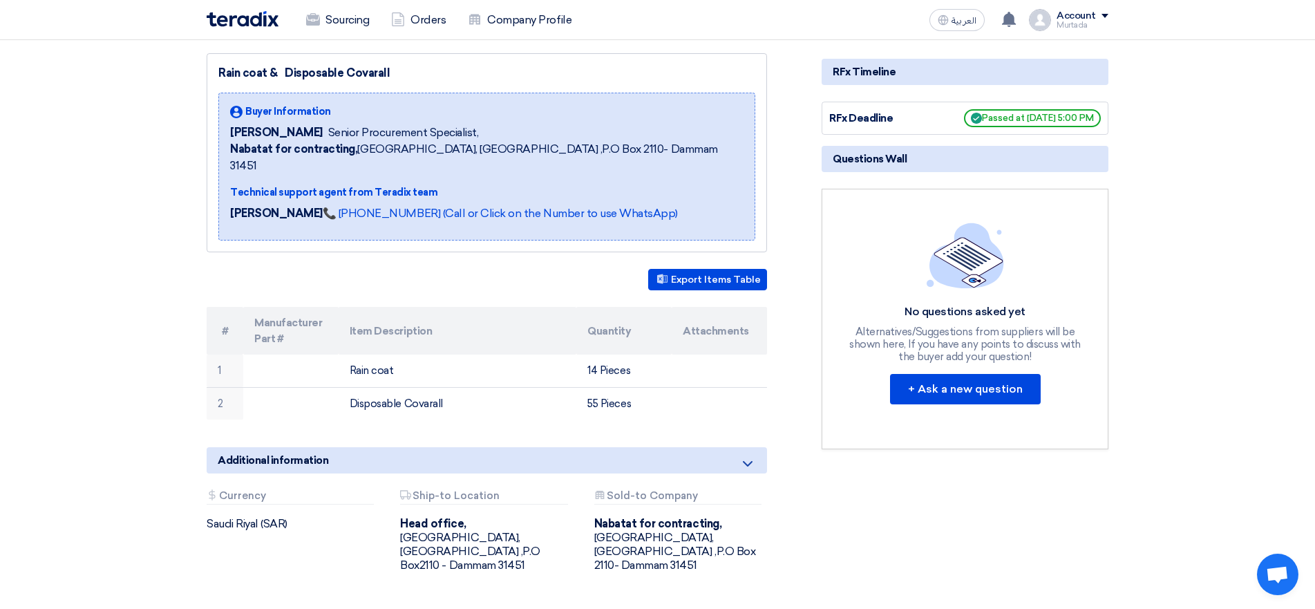
click at [926, 528] on div "RFx Timeline RFx Deadline Passed at [DATE] 5:00 PM Questions Wall No questions …" at bounding box center [965, 329] width 308 height 552
click at [369, 207] on link "📞 [PHONE_NUMBER] (Call or Click on the Number to use WhatsApp)" at bounding box center [500, 213] width 355 height 13
